Goal: Find specific page/section: Find specific page/section

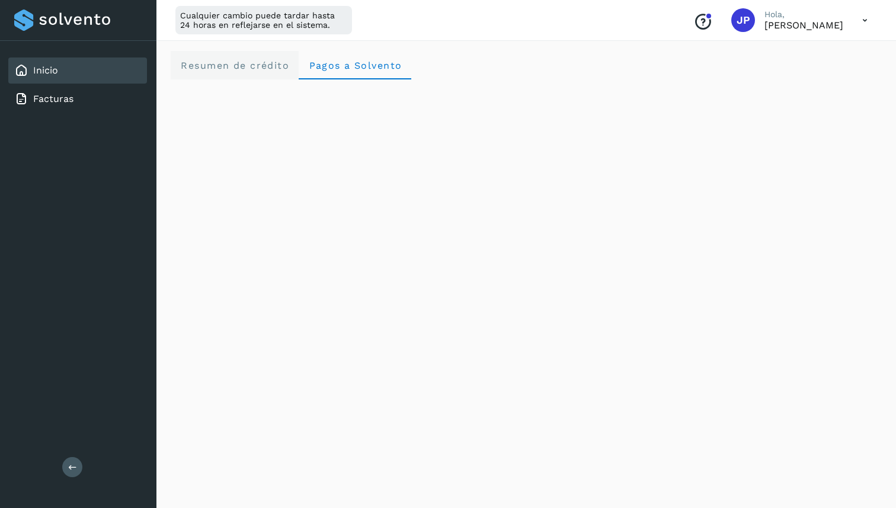
click at [208, 63] on span "Resumen de crédito" at bounding box center [234, 65] width 109 height 11
click at [831, 21] on p "[PERSON_NAME]" at bounding box center [803, 25] width 79 height 11
click at [862, 18] on icon at bounding box center [865, 20] width 24 height 24
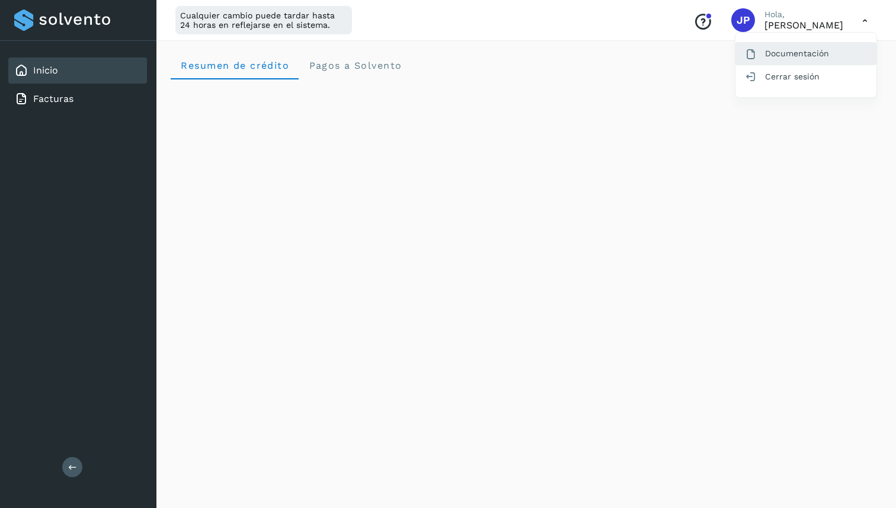
click at [819, 55] on div "Documentación" at bounding box center [805, 53] width 141 height 23
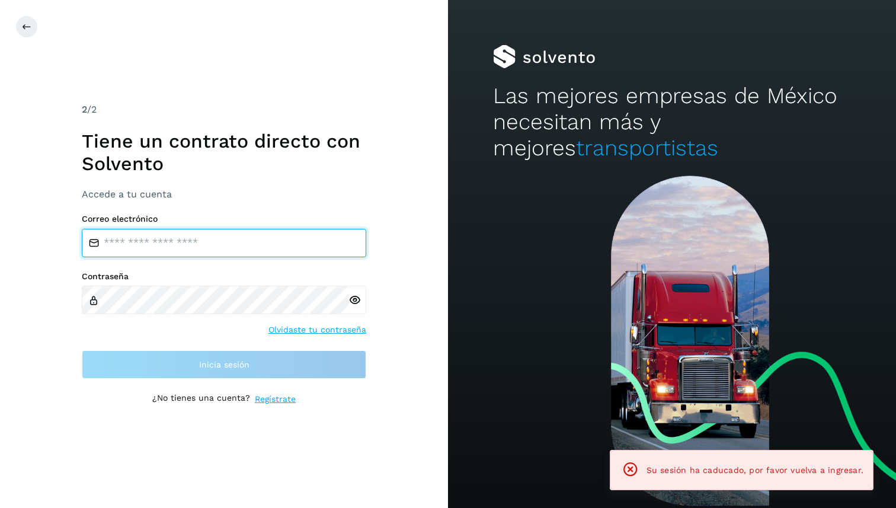
click at [280, 247] on input "email" at bounding box center [224, 243] width 284 height 28
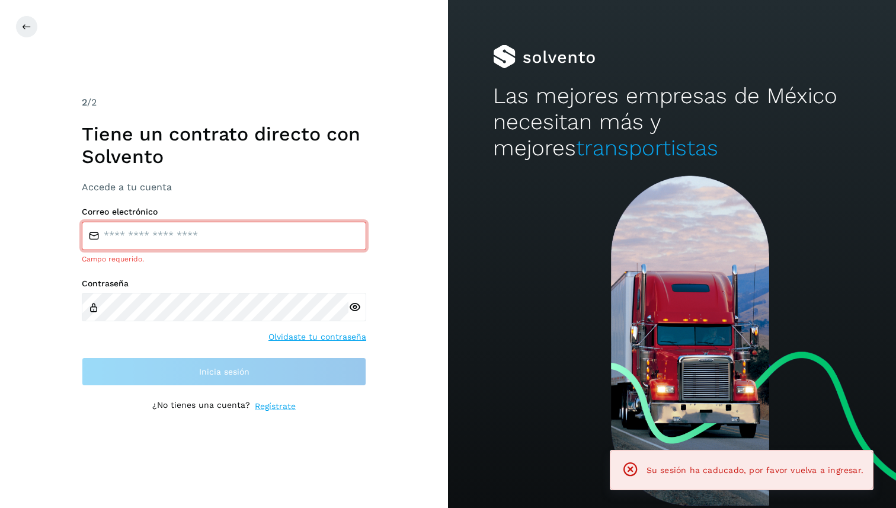
type input "**********"
